Goal: Understand process/instructions

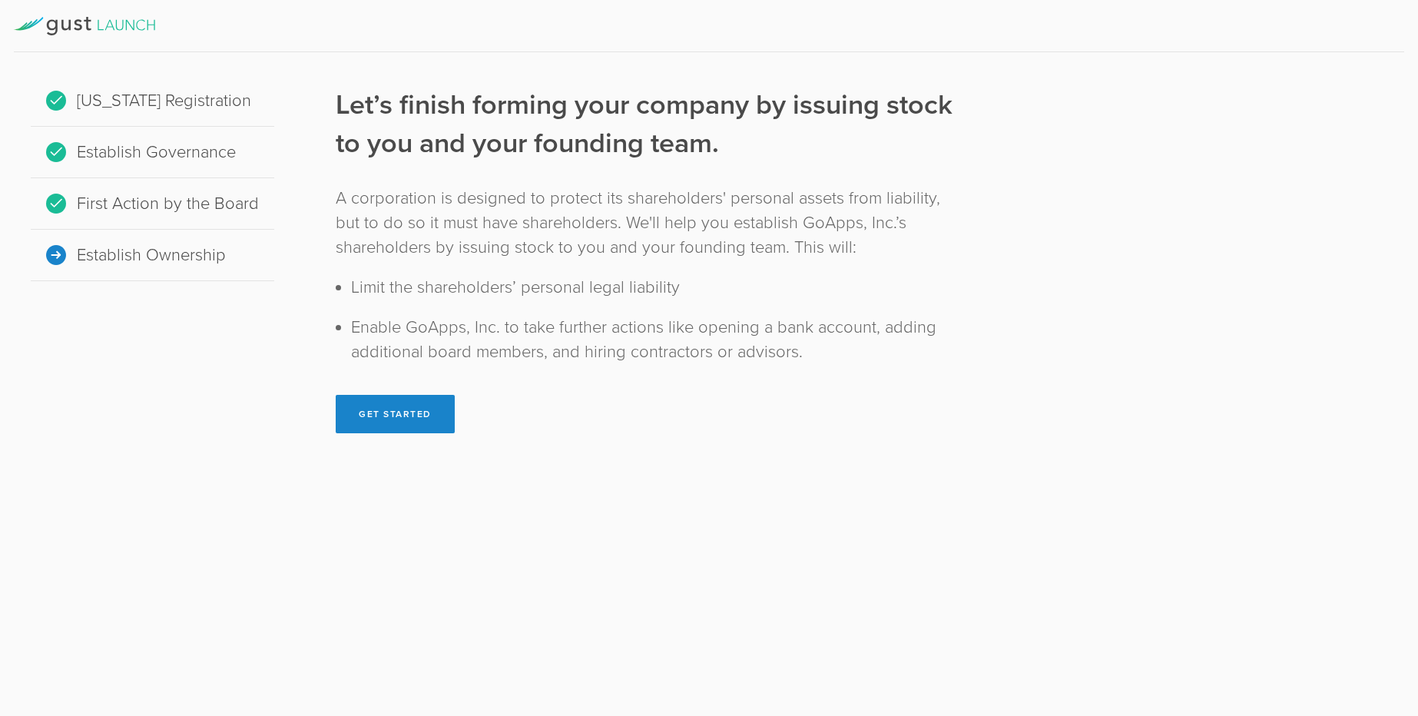
click at [162, 214] on div "First Action by the Board" at bounding box center [152, 203] width 243 height 51
click at [115, 35] on icon at bounding box center [84, 26] width 141 height 18
click at [115, 17] on icon at bounding box center [84, 26] width 141 height 18
click at [182, 247] on div "Establish Ownership" at bounding box center [152, 255] width 243 height 51
click at [144, 168] on div "Establish Governance" at bounding box center [152, 152] width 243 height 51
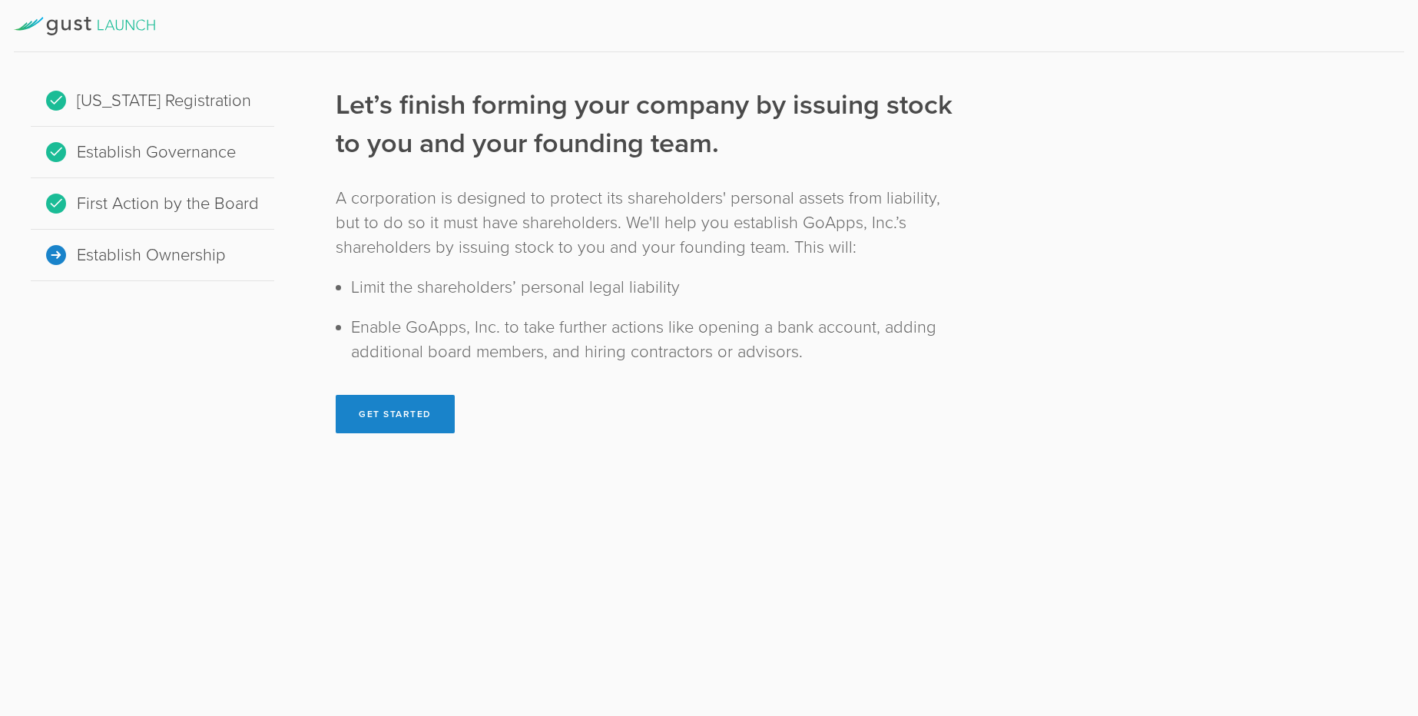
click at [133, 148] on div "Establish Governance" at bounding box center [152, 152] width 243 height 51
click at [131, 98] on div "[US_STATE] Registration" at bounding box center [152, 100] width 243 height 51
click at [120, 31] on icon at bounding box center [84, 26] width 141 height 18
click at [119, 18] on icon at bounding box center [84, 26] width 141 height 18
